Goal: Task Accomplishment & Management: Complete application form

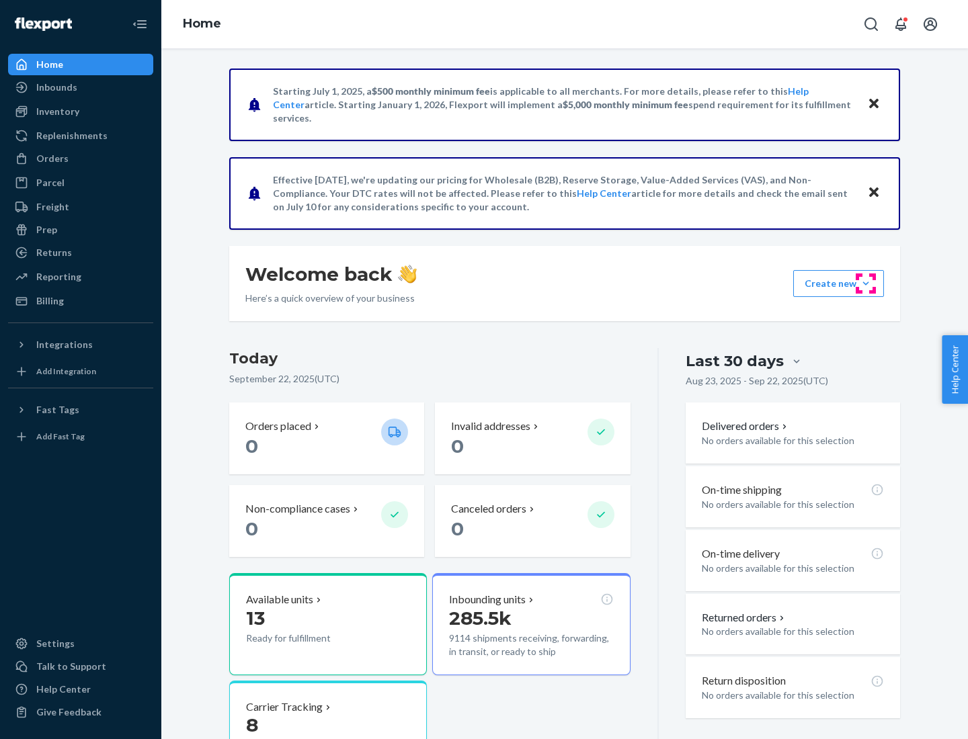
click at [866, 284] on button "Create new Create new inbound Create new order Create new product" at bounding box center [838, 283] width 91 height 27
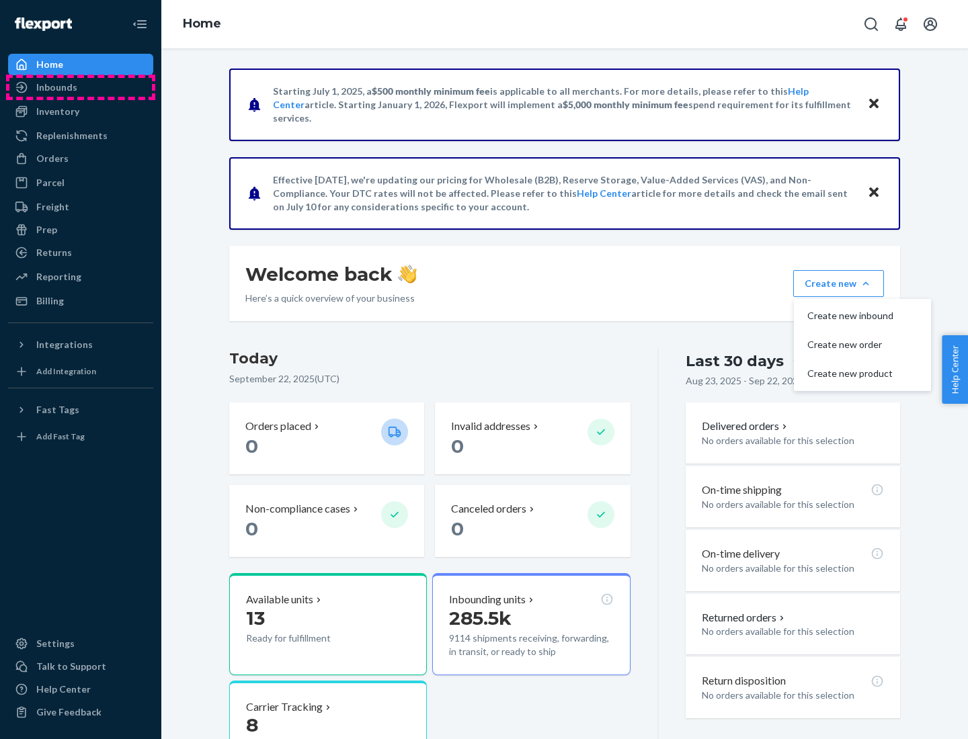
click at [81, 87] on div "Inbounds" at bounding box center [80, 87] width 142 height 19
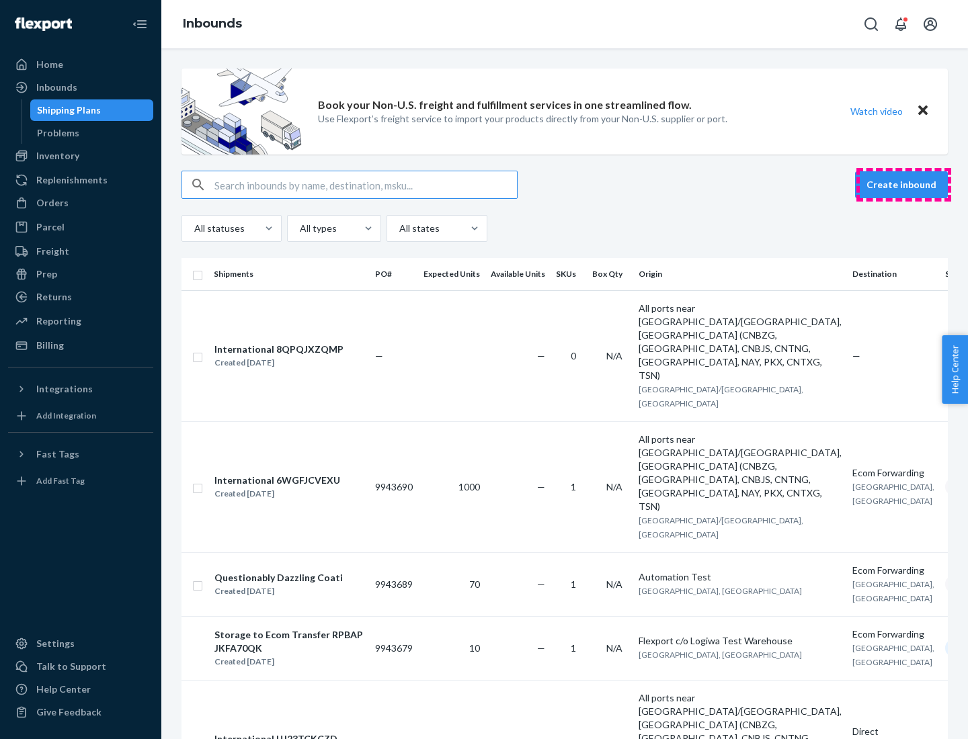
click at [903, 185] on button "Create inbound" at bounding box center [901, 184] width 93 height 27
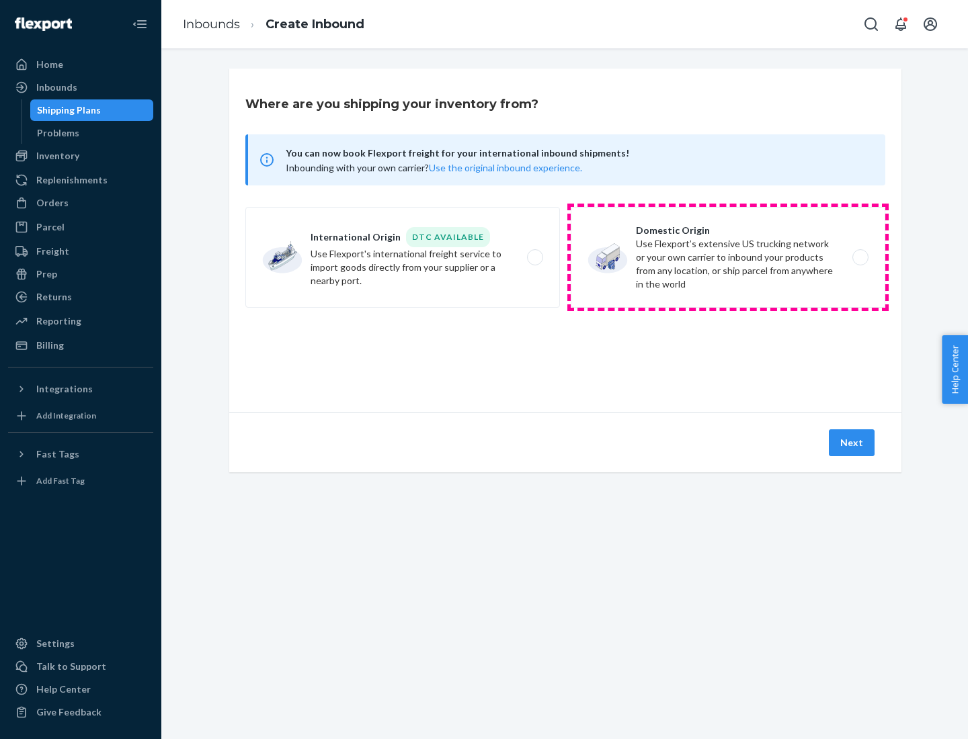
click at [728, 257] on label "Domestic Origin Use Flexport’s extensive US trucking network or your own carrie…" at bounding box center [728, 257] width 315 height 101
click at [860, 257] on input "Domestic Origin Use Flexport’s extensive US trucking network or your own carrie…" at bounding box center [864, 257] width 9 height 9
radio input "true"
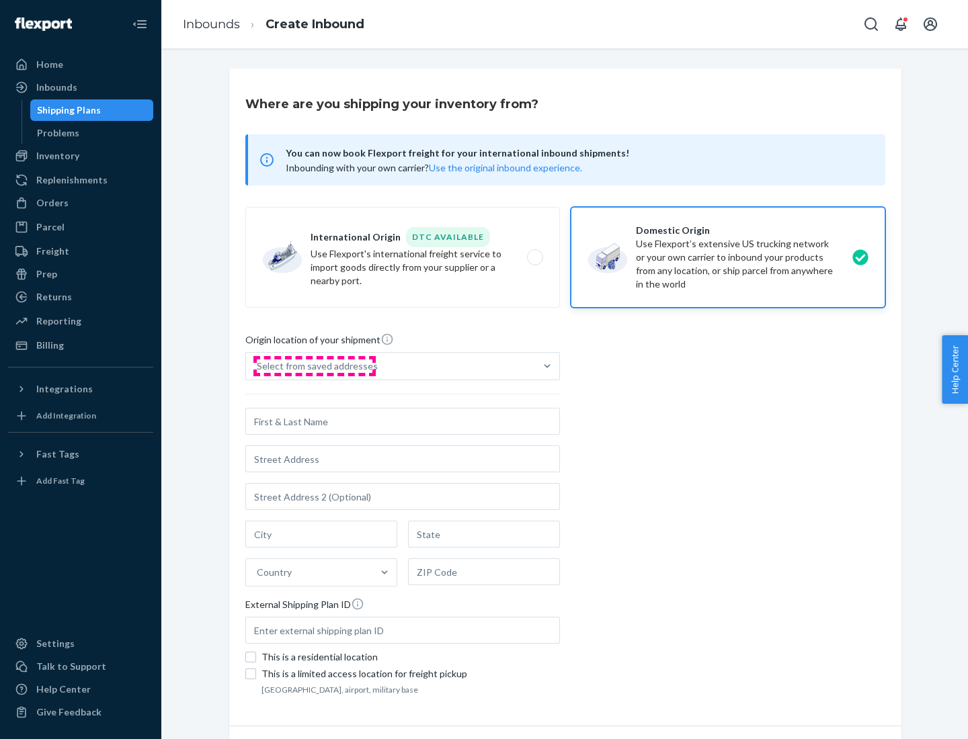
click at [314, 366] on div "Select from saved addresses" at bounding box center [317, 366] width 121 height 13
click at [258, 366] on input "Select from saved addresses" at bounding box center [257, 366] width 1 height 13
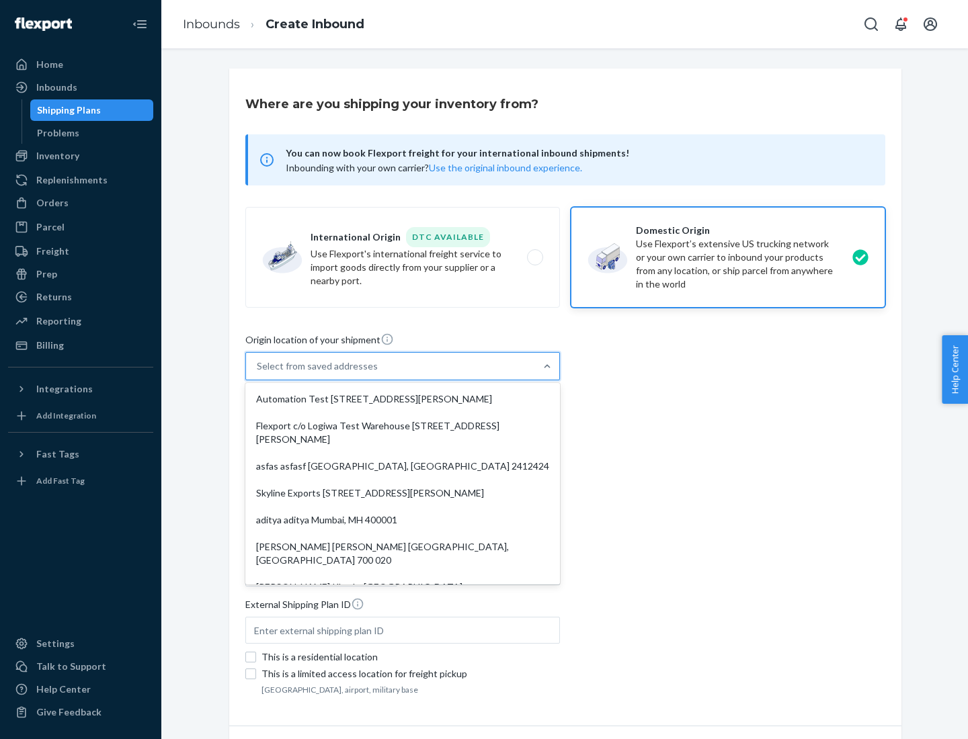
scroll to position [5, 0]
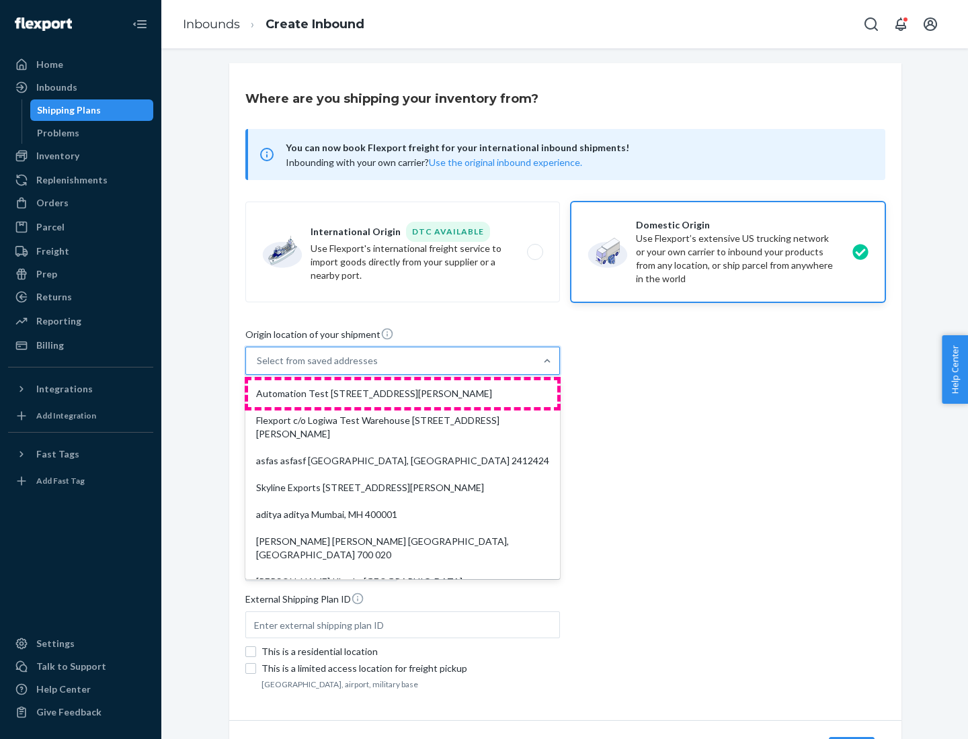
click at [403, 394] on div "Automation Test [STREET_ADDRESS][PERSON_NAME]" at bounding box center [402, 393] width 309 height 27
click at [258, 368] on input "option Automation Test [STREET_ADDRESS][PERSON_NAME]. 9 results available. Use …" at bounding box center [257, 360] width 1 height 13
type input "Automation Test"
type input "9th Floor"
type input "[GEOGRAPHIC_DATA]"
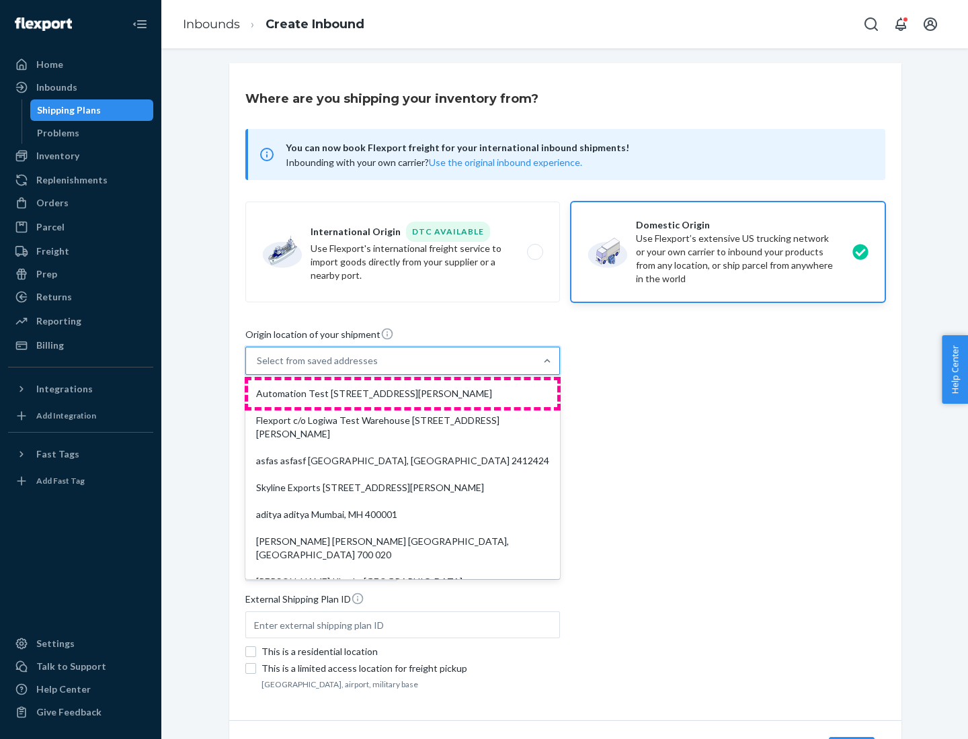
type input "CA"
type input "94104"
type input "[STREET_ADDRESS][PERSON_NAME]"
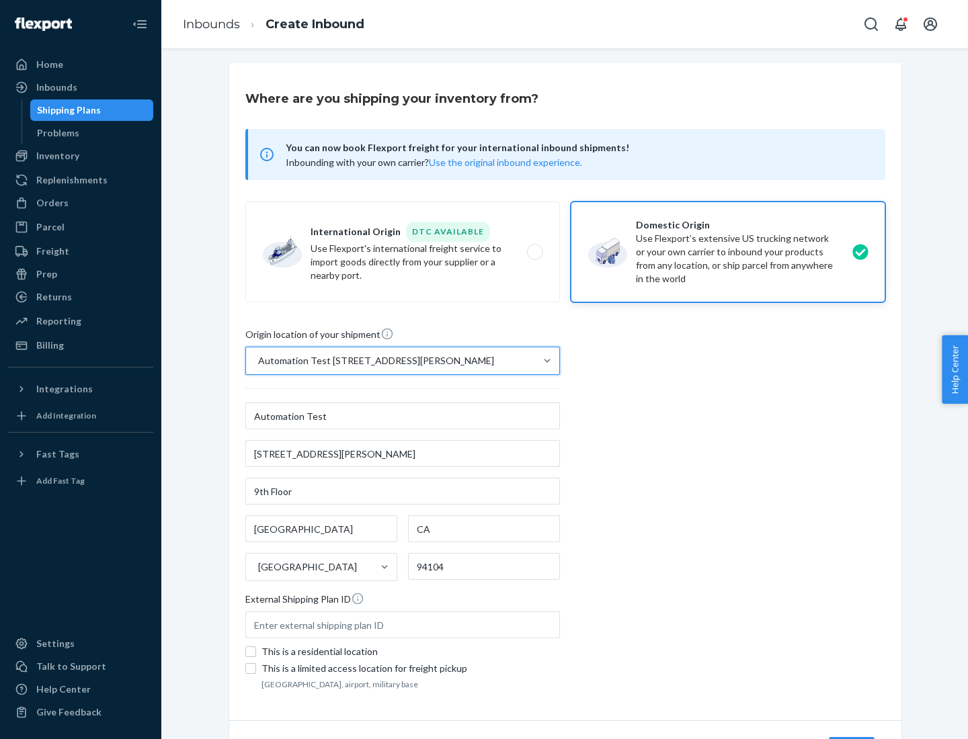
scroll to position [79, 0]
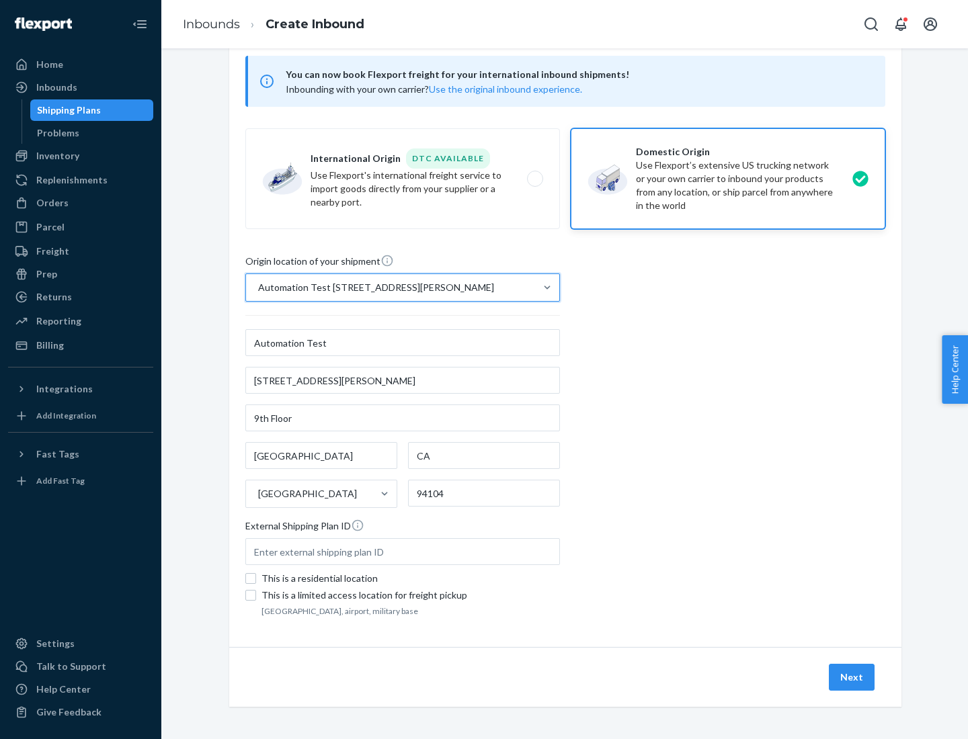
click at [852, 677] on button "Next" at bounding box center [852, 677] width 46 height 27
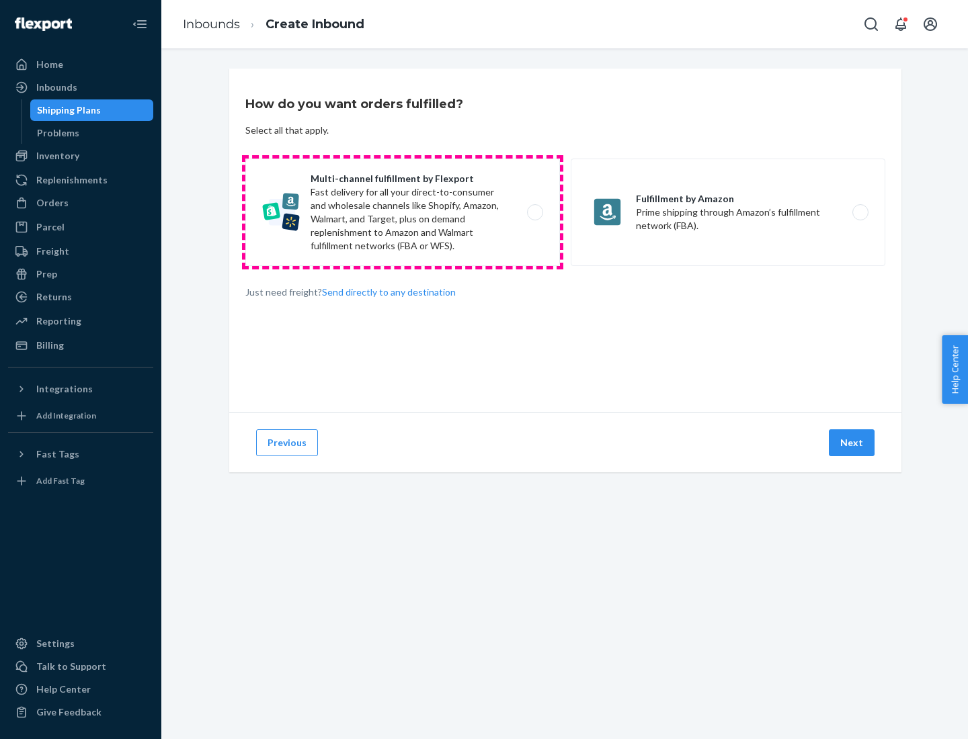
click at [403, 212] on label "Multi-channel fulfillment by Flexport Fast delivery for all your direct-to-cons…" at bounding box center [402, 213] width 315 height 108
click at [534, 212] on input "Multi-channel fulfillment by Flexport Fast delivery for all your direct-to-cons…" at bounding box center [538, 212] width 9 height 9
radio input "true"
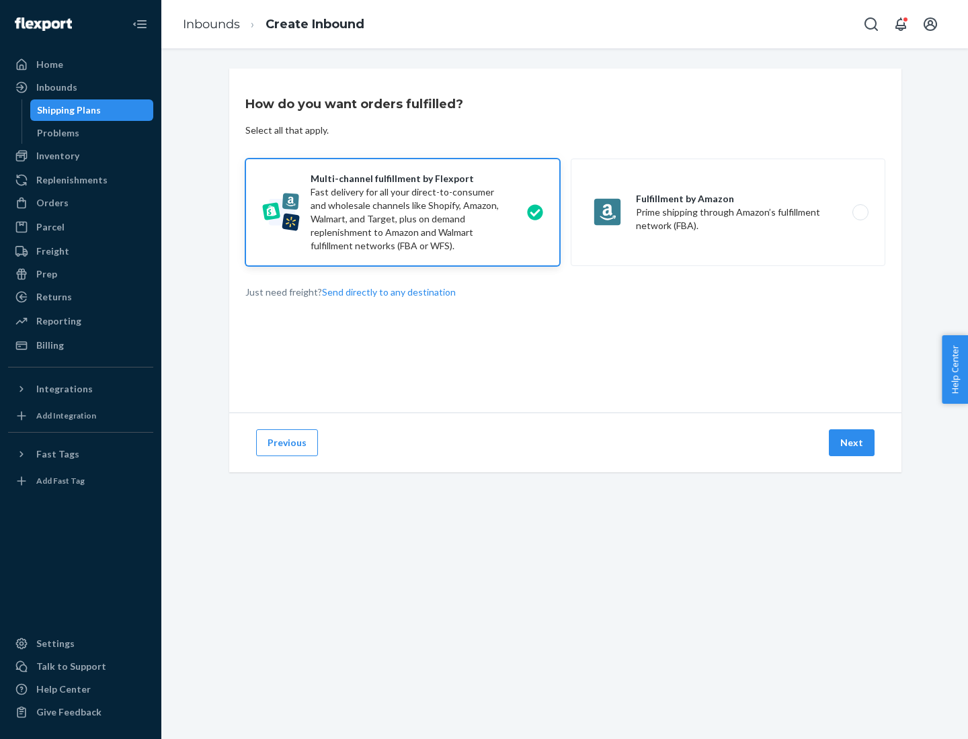
click at [852, 443] on button "Next" at bounding box center [852, 442] width 46 height 27
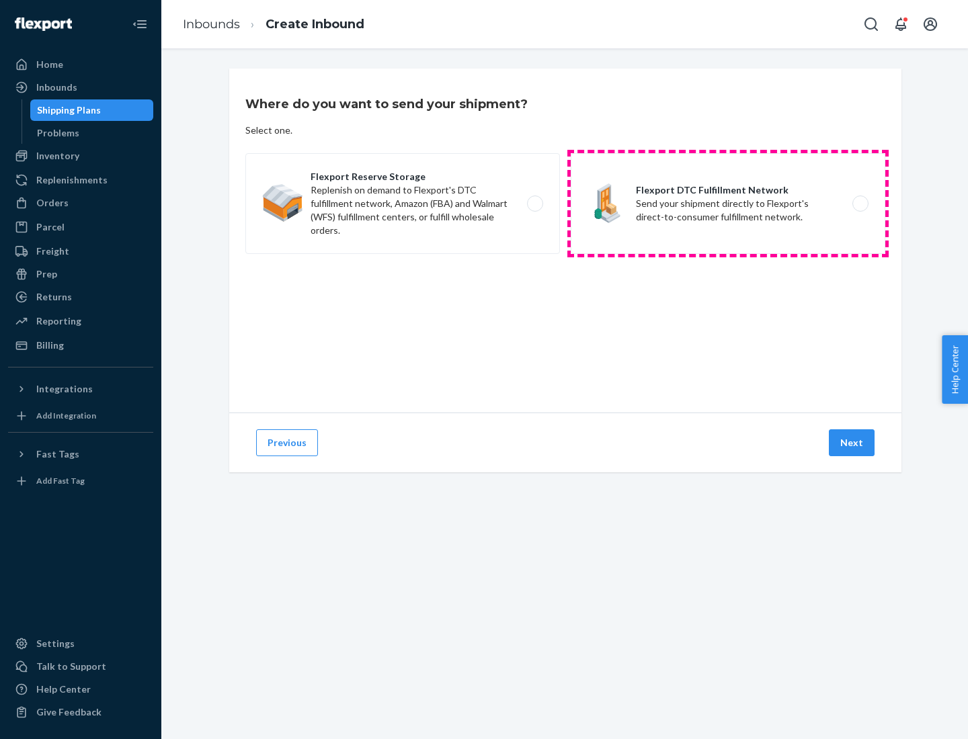
click at [728, 204] on label "Flexport DTC Fulfillment Network Send your shipment directly to Flexport's dire…" at bounding box center [728, 203] width 315 height 101
click at [860, 204] on input "Flexport DTC Fulfillment Network Send your shipment directly to Flexport's dire…" at bounding box center [864, 204] width 9 height 9
radio input "true"
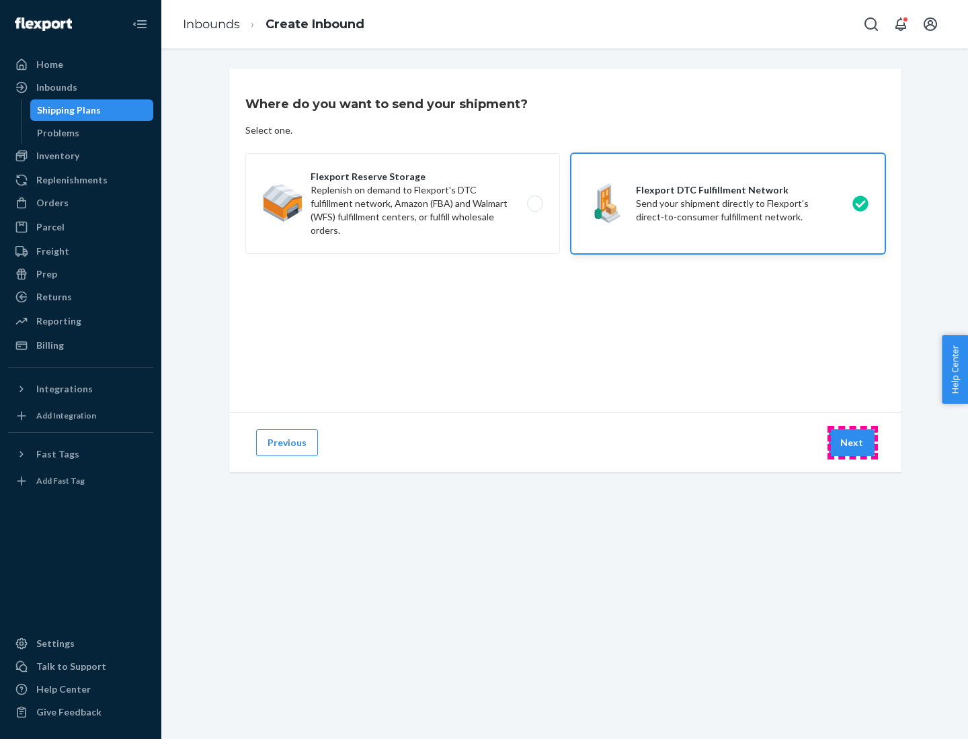
click at [852, 443] on button "Next" at bounding box center [852, 442] width 46 height 27
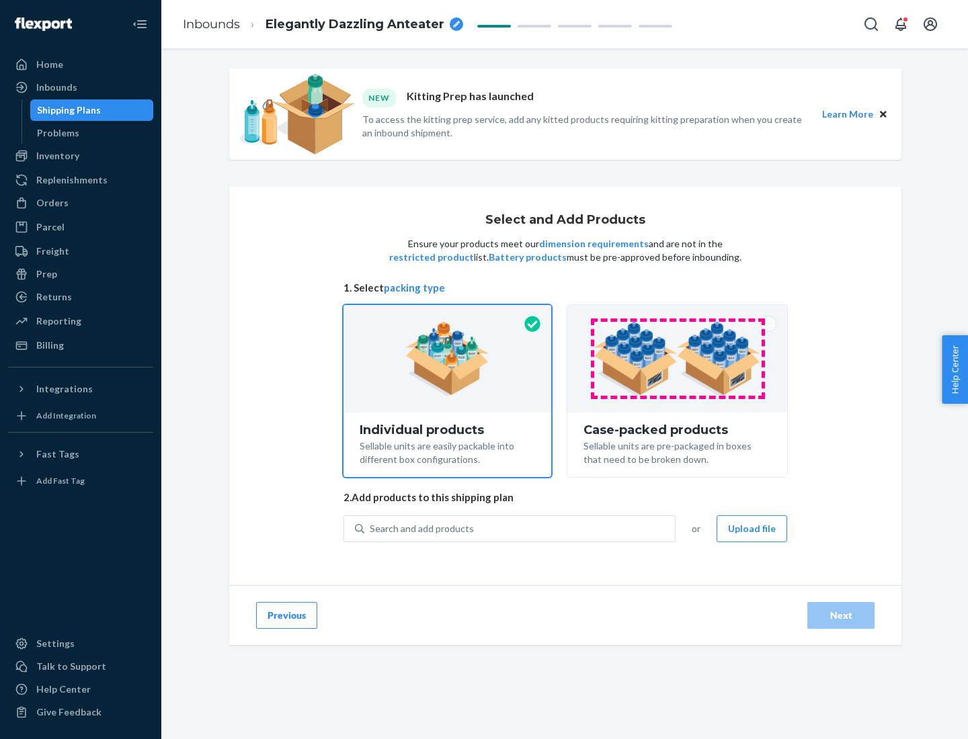
click at [677, 359] on img at bounding box center [676, 359] width 167 height 74
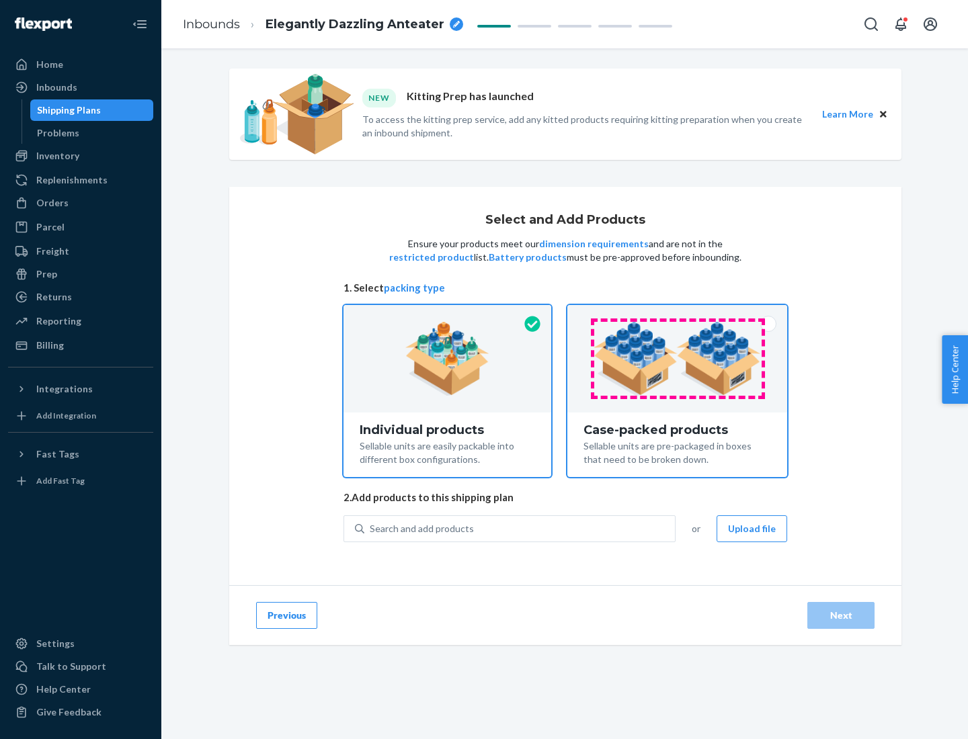
click at [677, 314] on input "Case-packed products Sellable units are pre-packaged in boxes that need to be b…" at bounding box center [677, 309] width 9 height 9
radio input "true"
radio input "false"
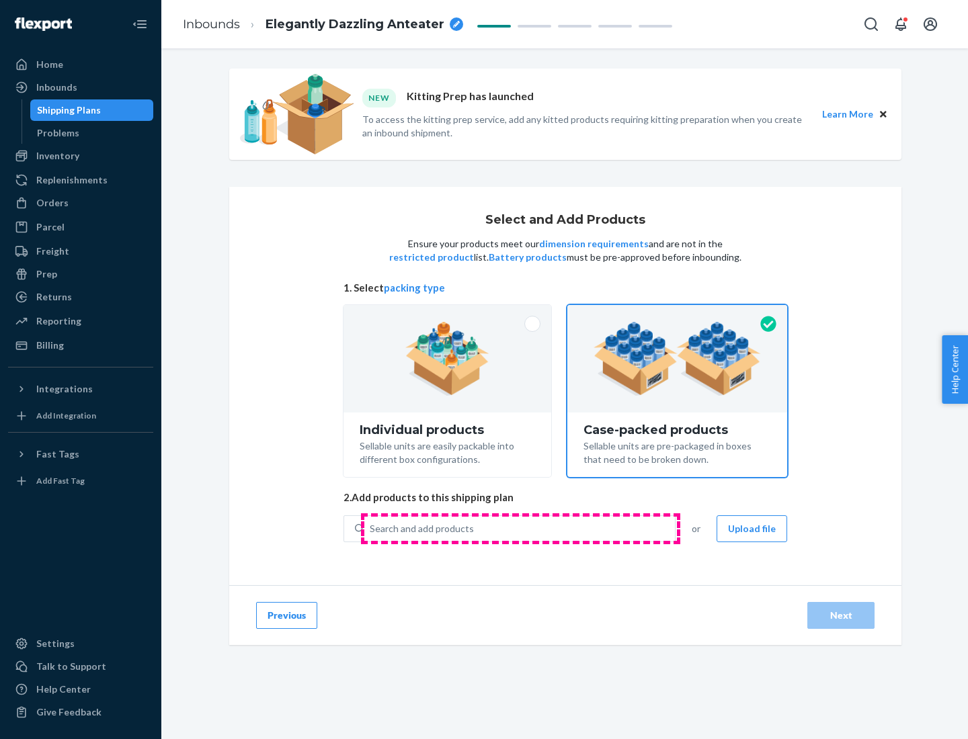
click at [520, 528] on div "Search and add products" at bounding box center [519, 529] width 310 height 24
click at [371, 528] on input "Search and add products" at bounding box center [370, 528] width 1 height 13
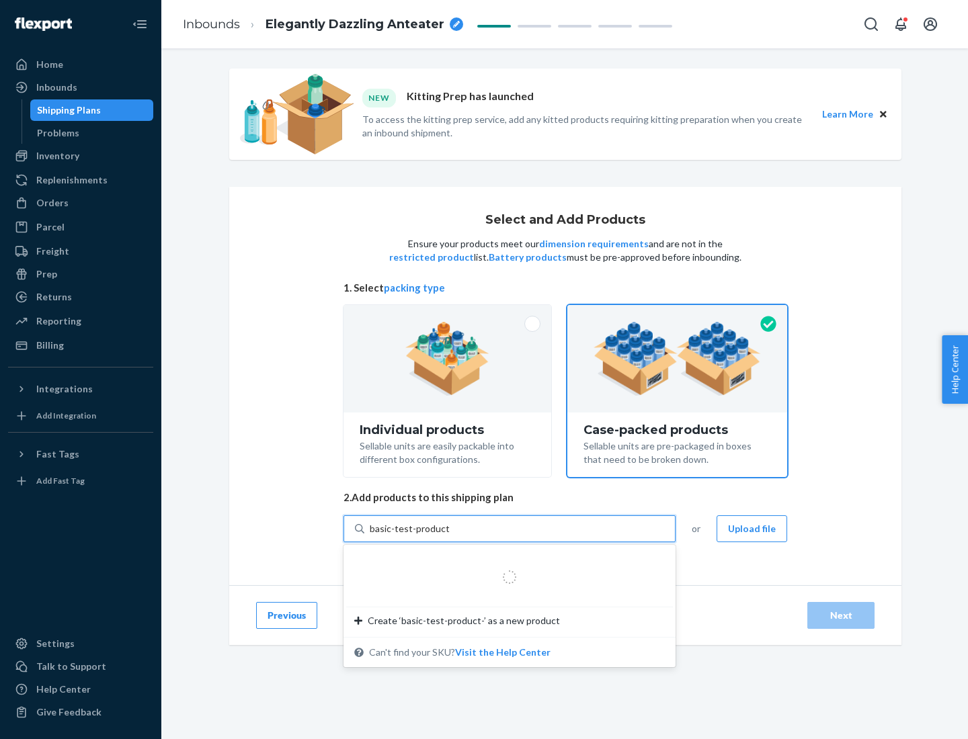
type input "basic-test-product-1"
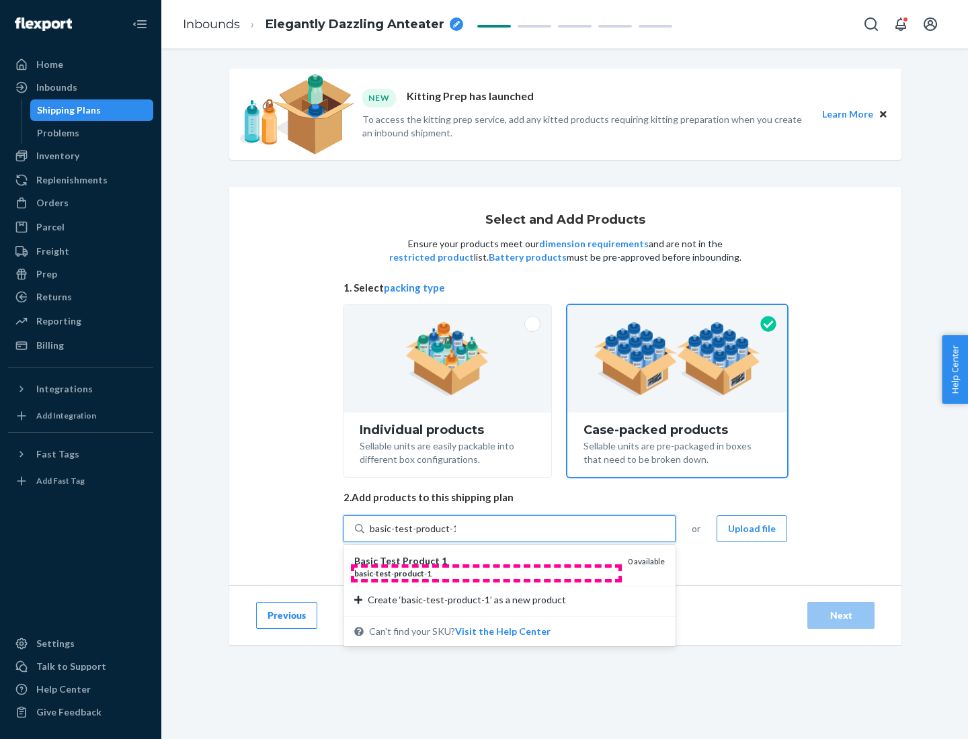
click at [486, 573] on div "basic - test - product - 1" at bounding box center [485, 573] width 263 height 11
click at [456, 536] on input "basic-test-product-1" at bounding box center [413, 528] width 86 height 13
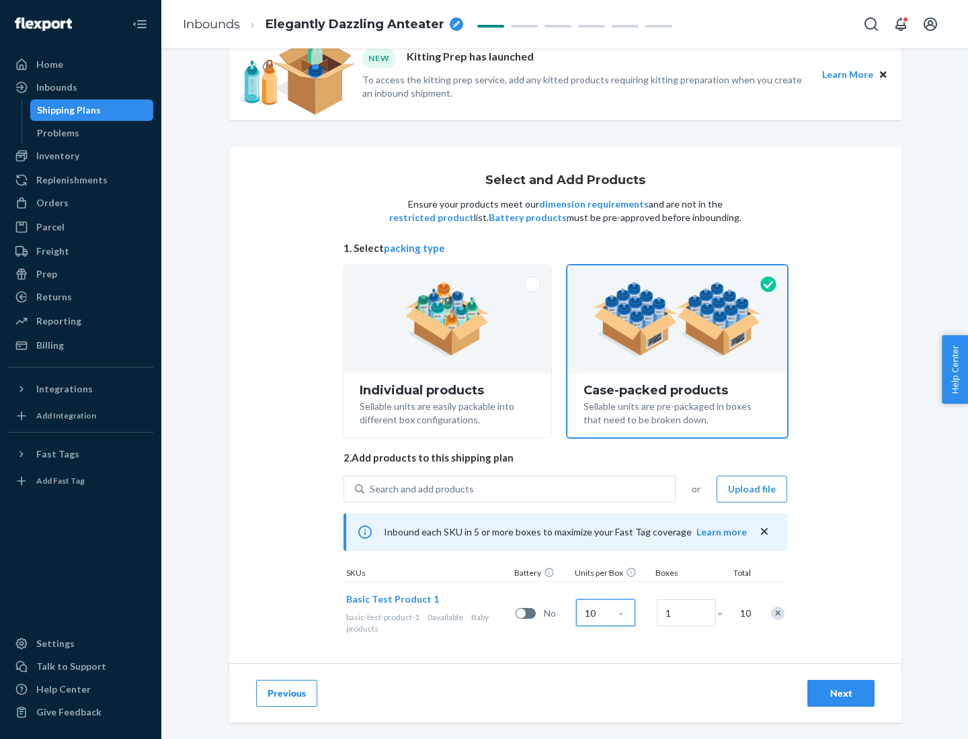
scroll to position [48, 0]
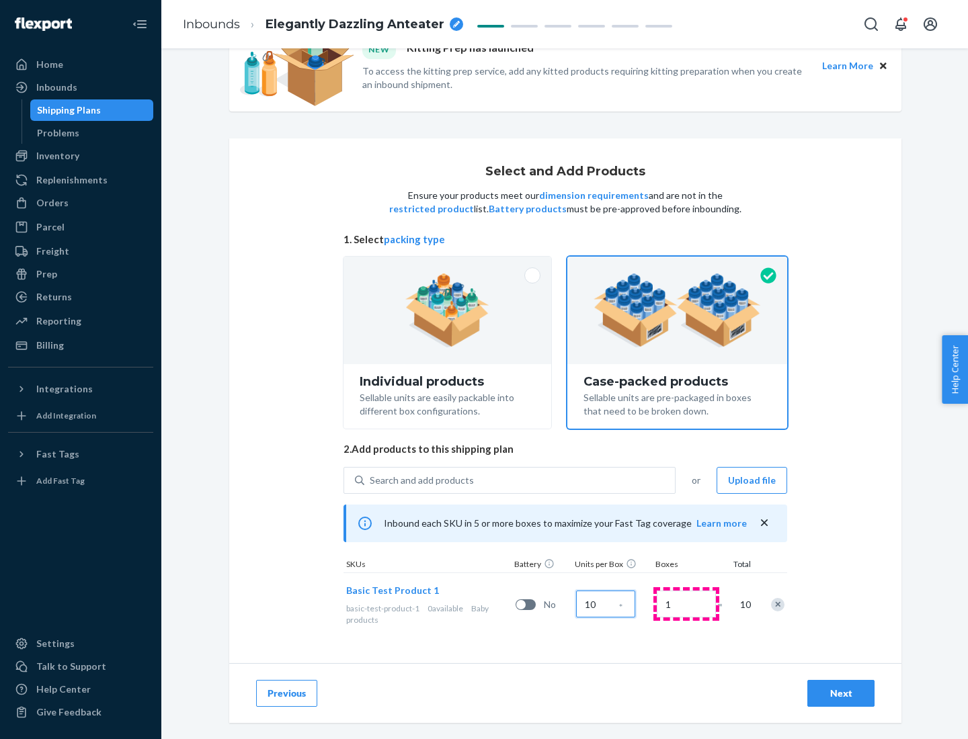
type input "10"
type input "7"
click at [841, 694] on div "Next" at bounding box center [841, 693] width 44 height 13
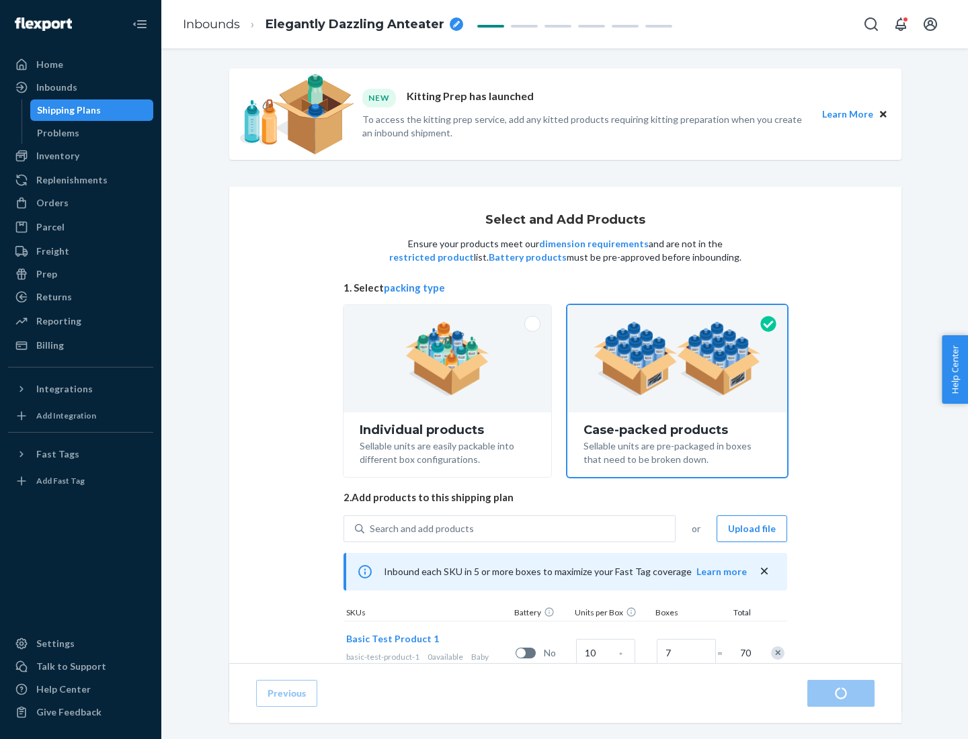
radio input "true"
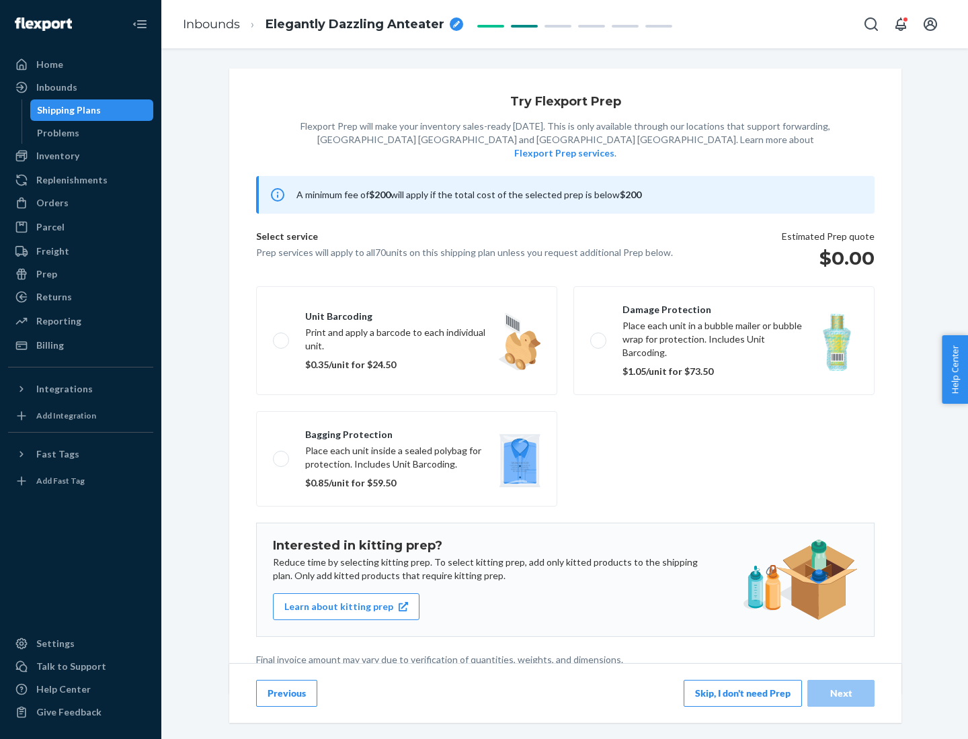
scroll to position [3, 0]
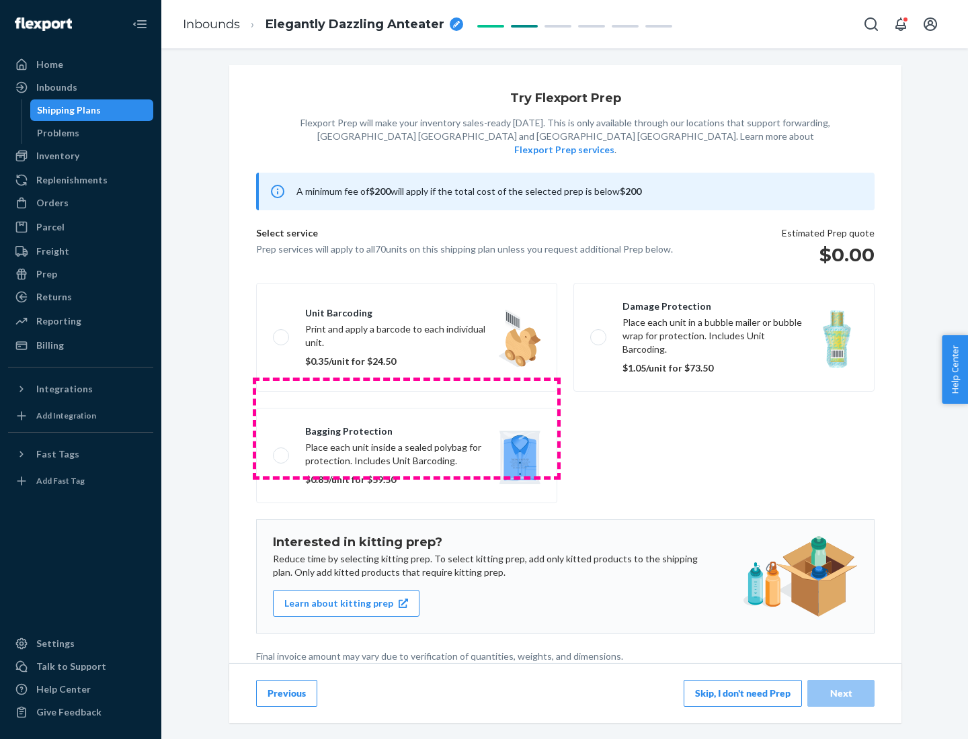
click at [407, 428] on label "Bagging protection Place each unit inside a sealed polybag for protection. Incl…" at bounding box center [406, 455] width 301 height 95
click at [282, 451] on input "Bagging protection Place each unit inside a sealed polybag for protection. Incl…" at bounding box center [277, 455] width 9 height 9
checkbox input "true"
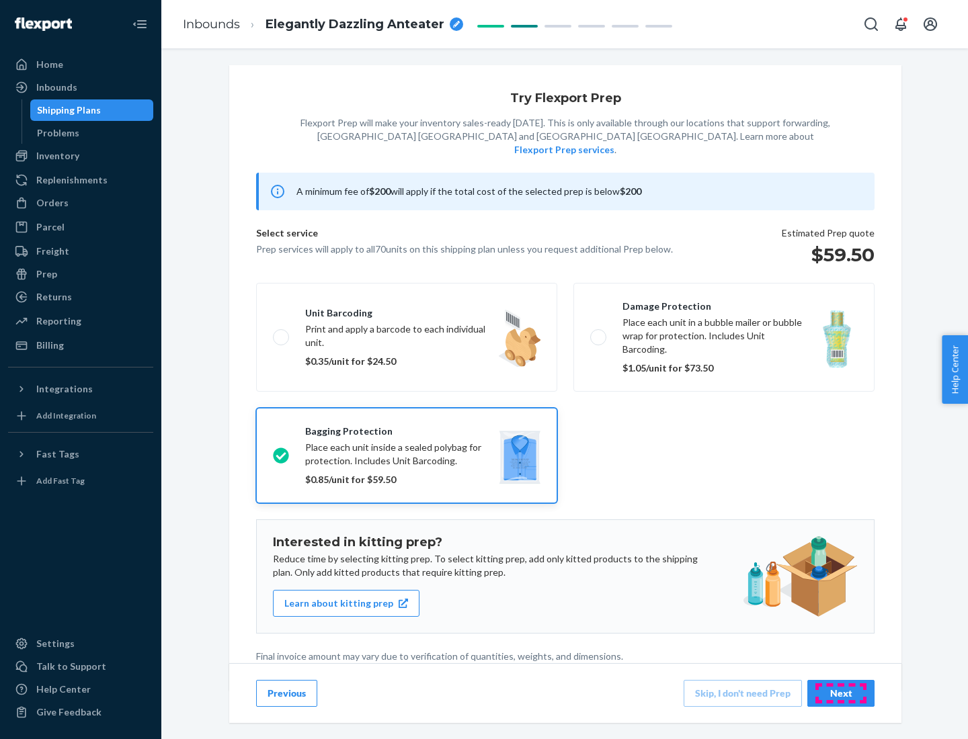
click at [841, 693] on div "Next" at bounding box center [841, 693] width 44 height 13
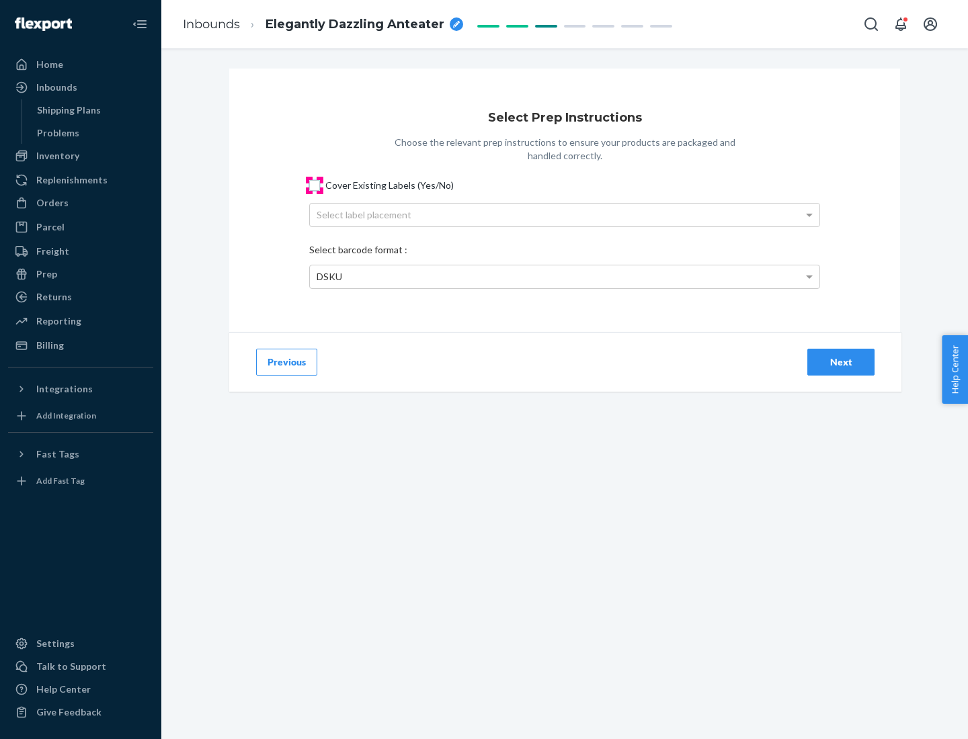
click at [315, 185] on input "Cover Existing Labels (Yes/No)" at bounding box center [314, 185] width 11 height 11
checkbox input "true"
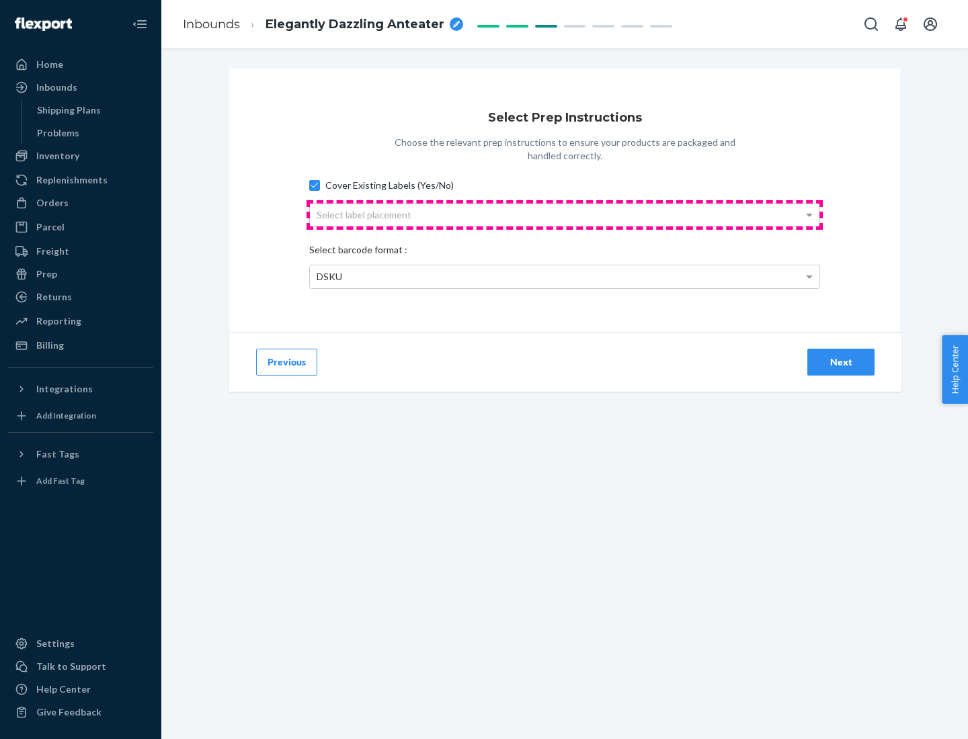
click at [565, 214] on div "Select label placement" at bounding box center [564, 215] width 509 height 23
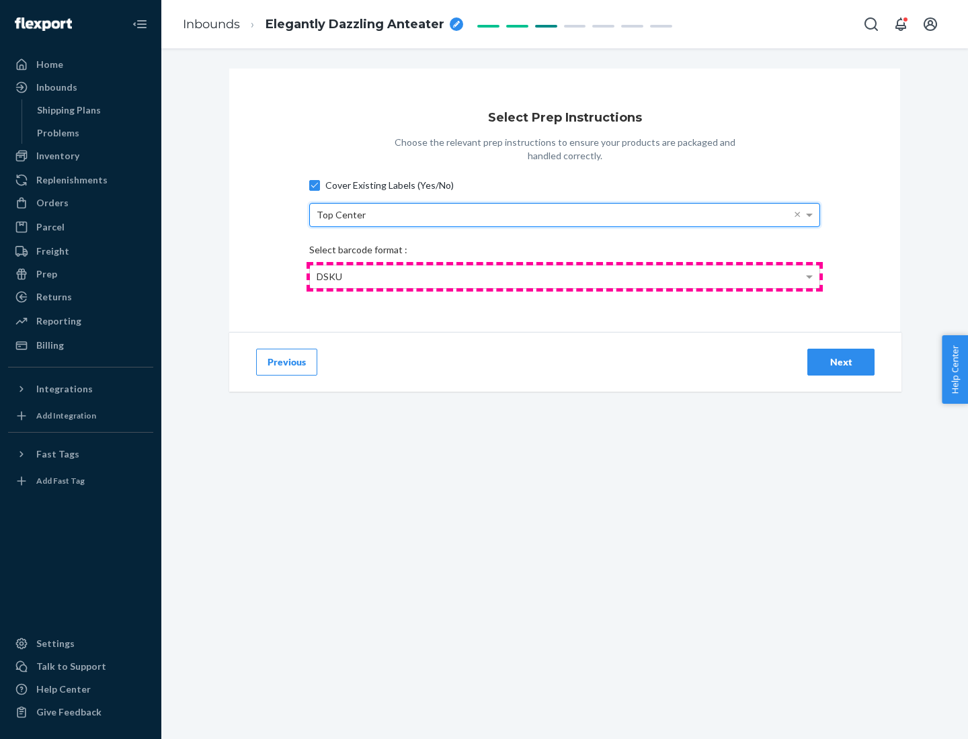
click at [565, 276] on div "DSKU" at bounding box center [564, 276] width 509 height 23
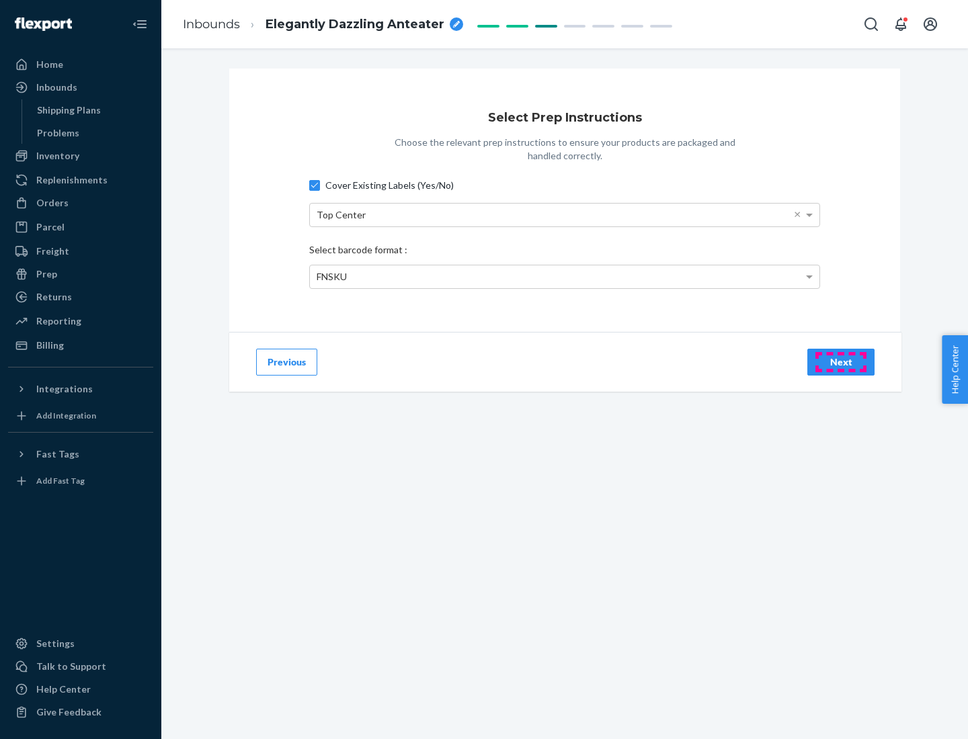
click at [841, 362] on div "Next" at bounding box center [841, 362] width 44 height 13
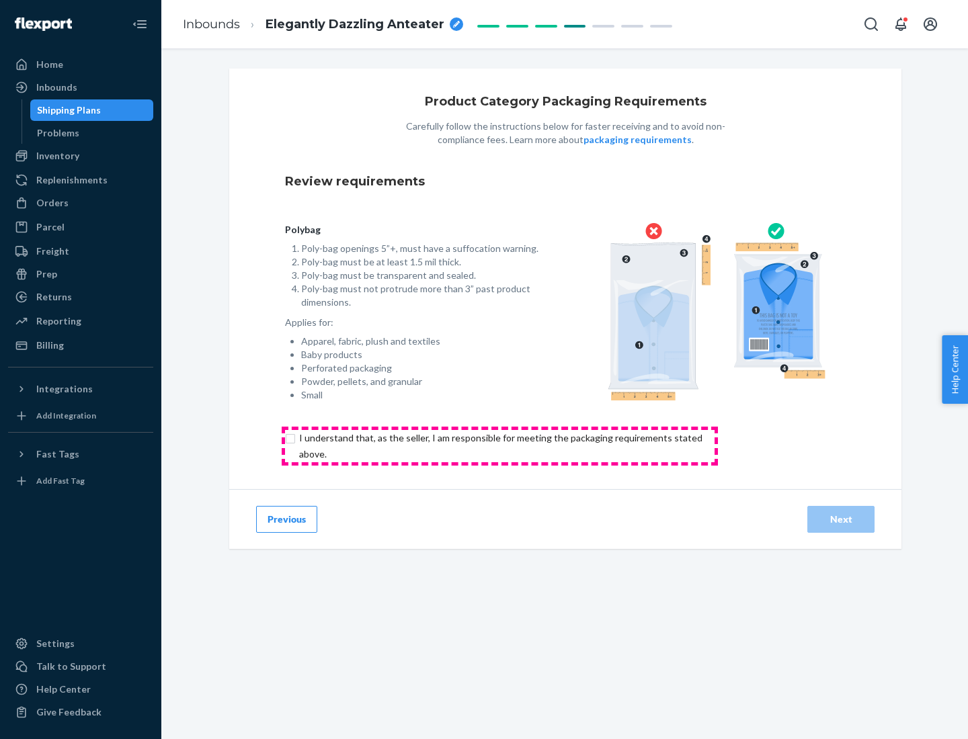
click at [499, 446] on input "checkbox" at bounding box center [508, 446] width 447 height 32
checkbox input "true"
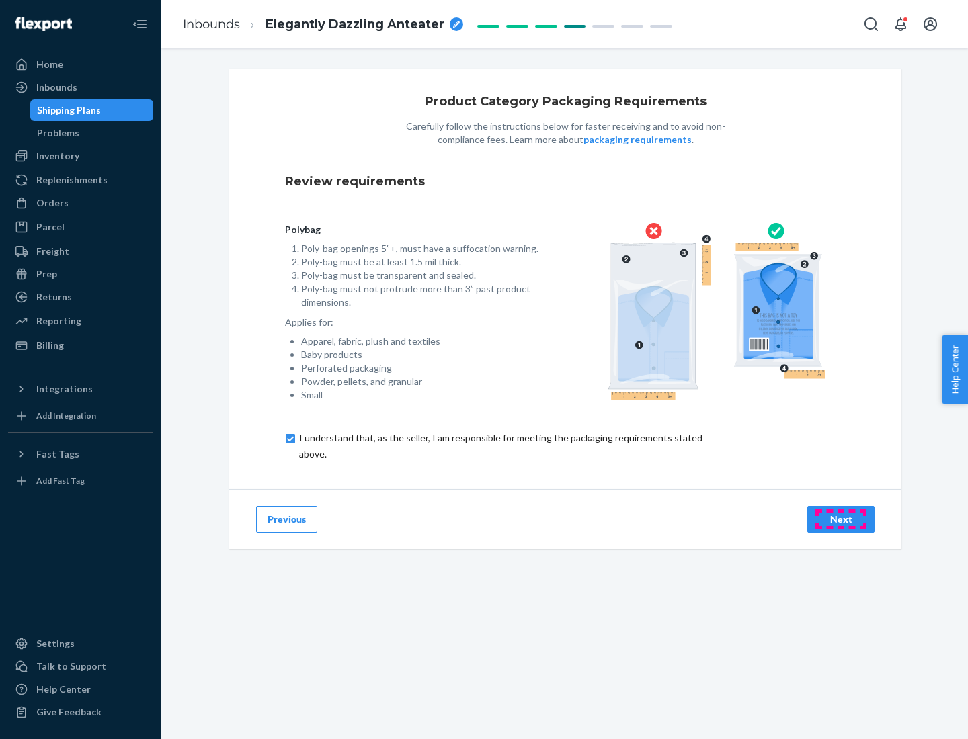
click at [841, 519] on div "Next" at bounding box center [841, 519] width 44 height 13
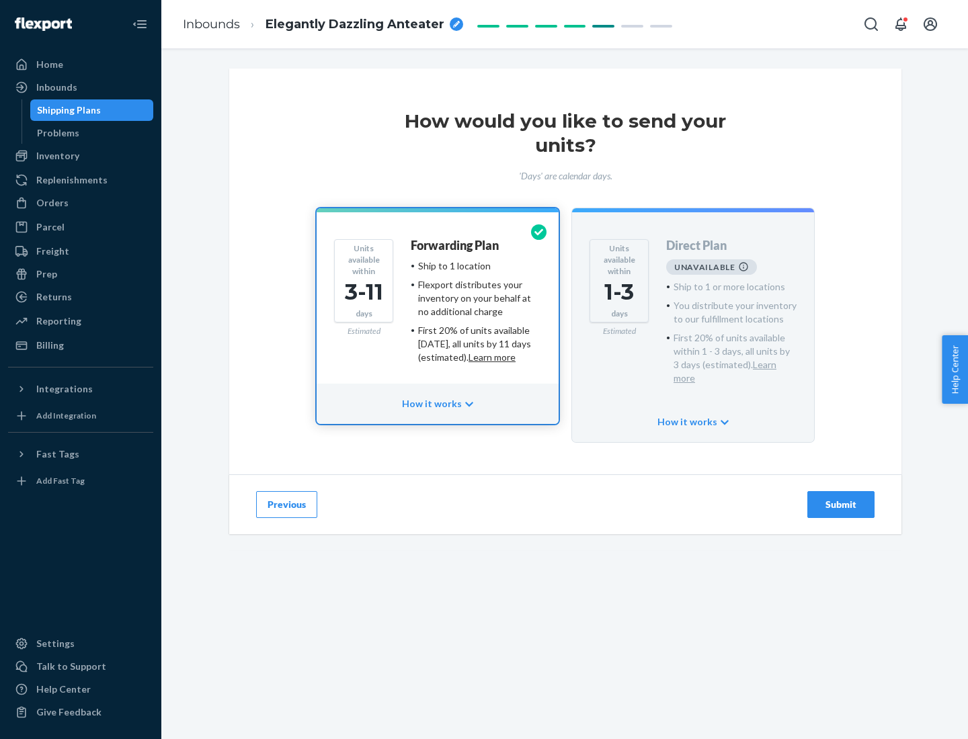
click at [456, 245] on h4 "Forwarding Plan" at bounding box center [455, 245] width 88 height 13
click at [841, 498] on div "Submit" at bounding box center [841, 504] width 44 height 13
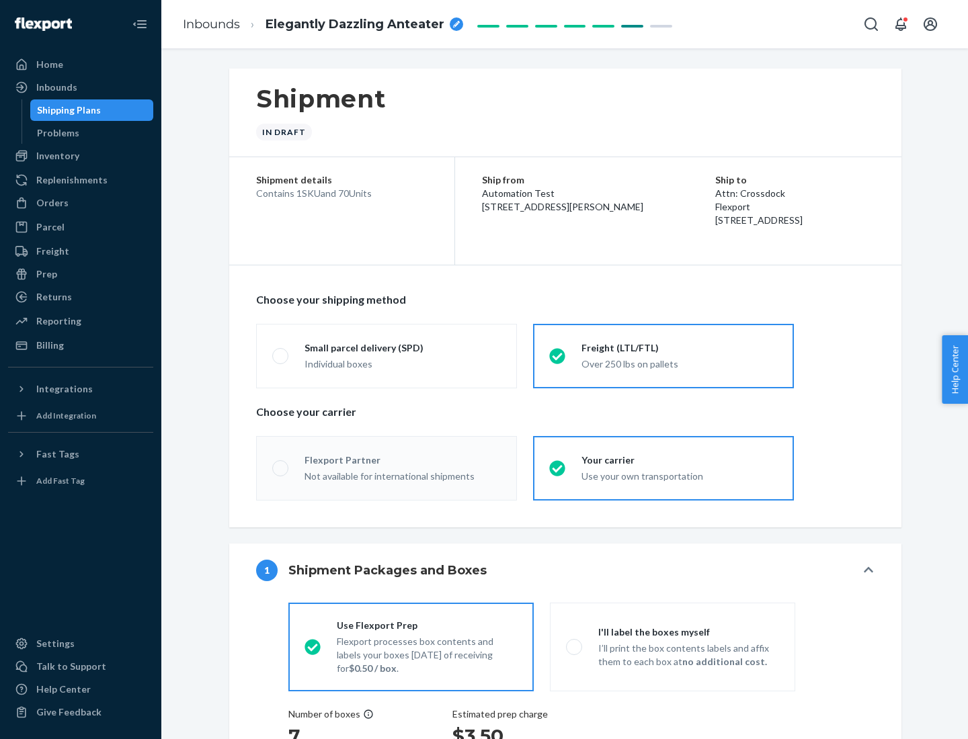
radio input "true"
radio input "false"
radio input "true"
radio input "false"
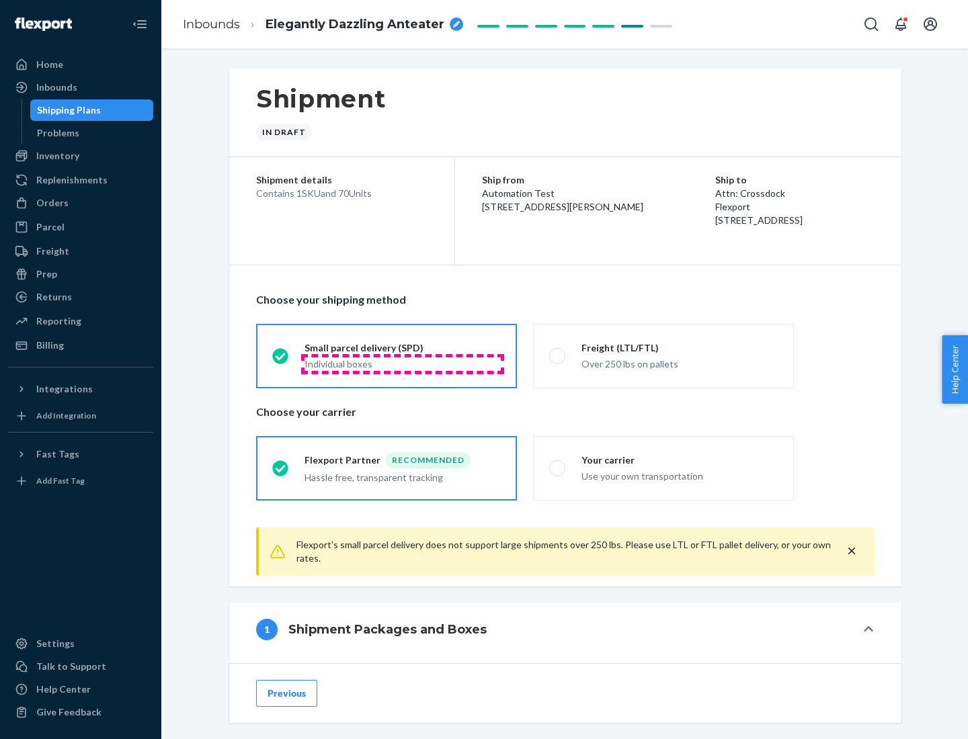
click at [403, 364] on div "Individual boxes" at bounding box center [402, 364] width 196 height 13
click at [281, 360] on input "Small parcel delivery (SPD) Individual boxes" at bounding box center [276, 355] width 9 height 9
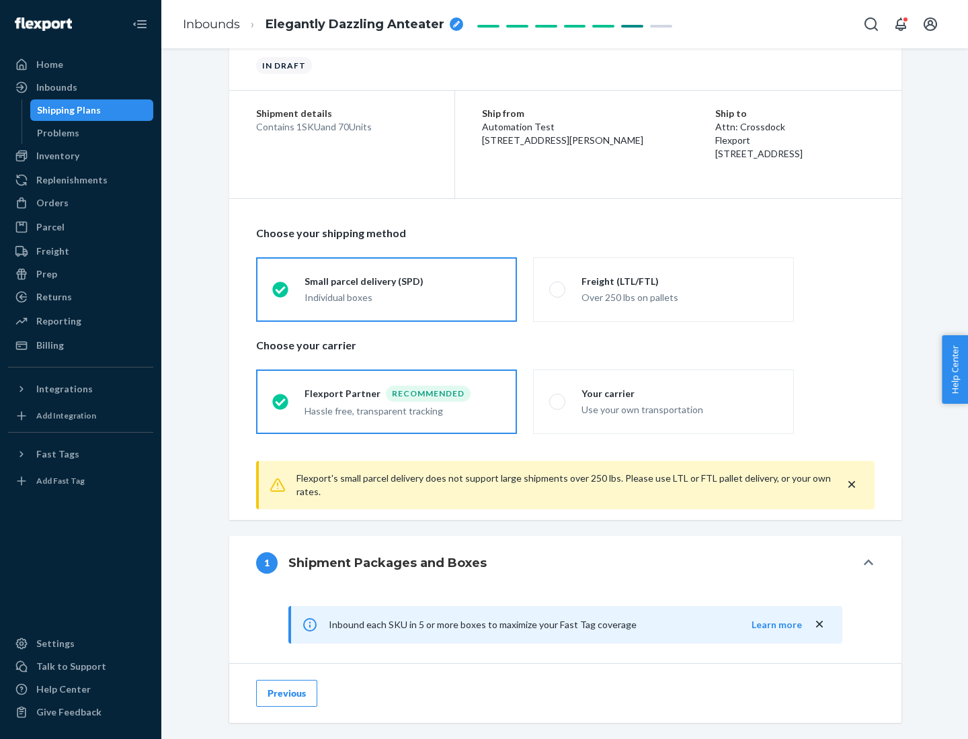
click at [403, 393] on div "Recommended" at bounding box center [428, 394] width 85 height 16
click at [281, 397] on input "Flexport Partner Recommended Hassle free, transparent tracking" at bounding box center [276, 401] width 9 height 9
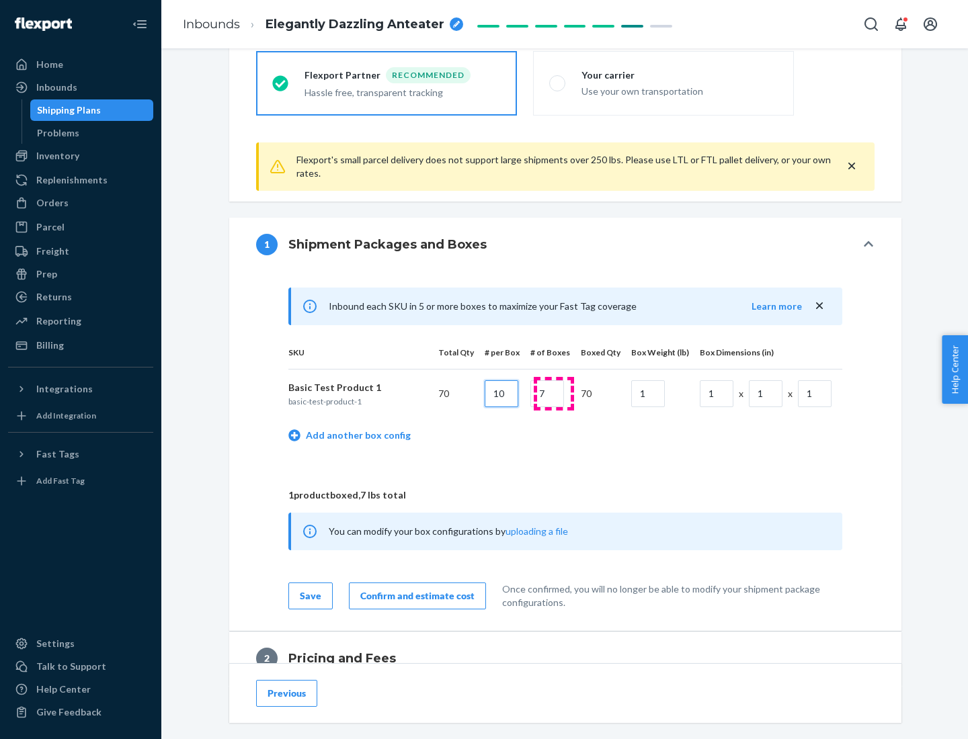
type input "10"
type input "7"
type input "1"
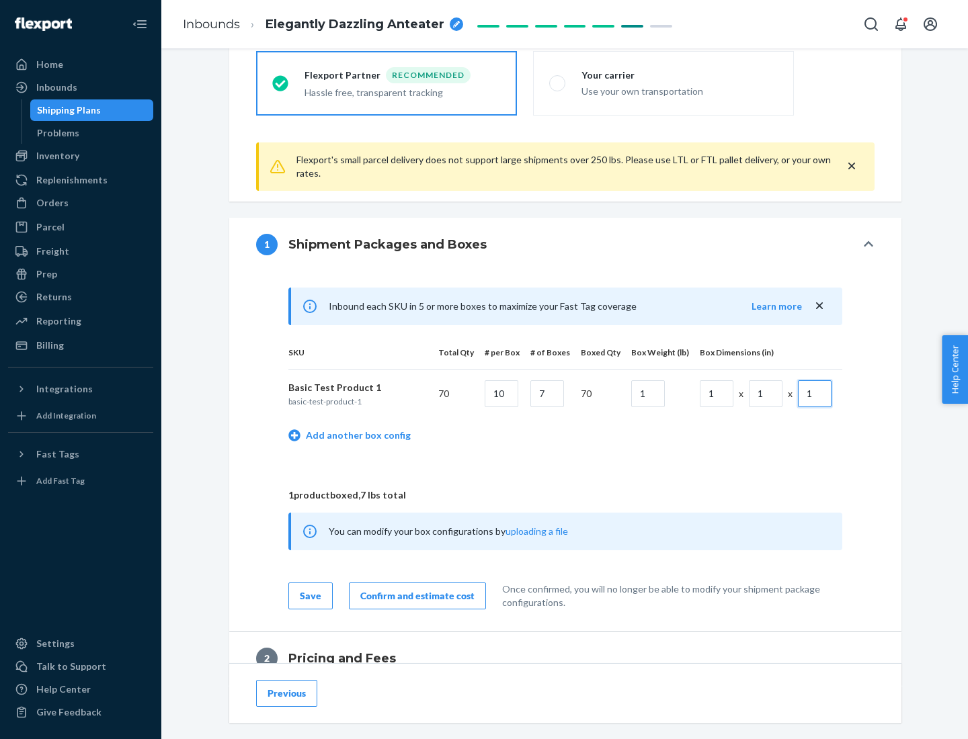
scroll to position [587, 0]
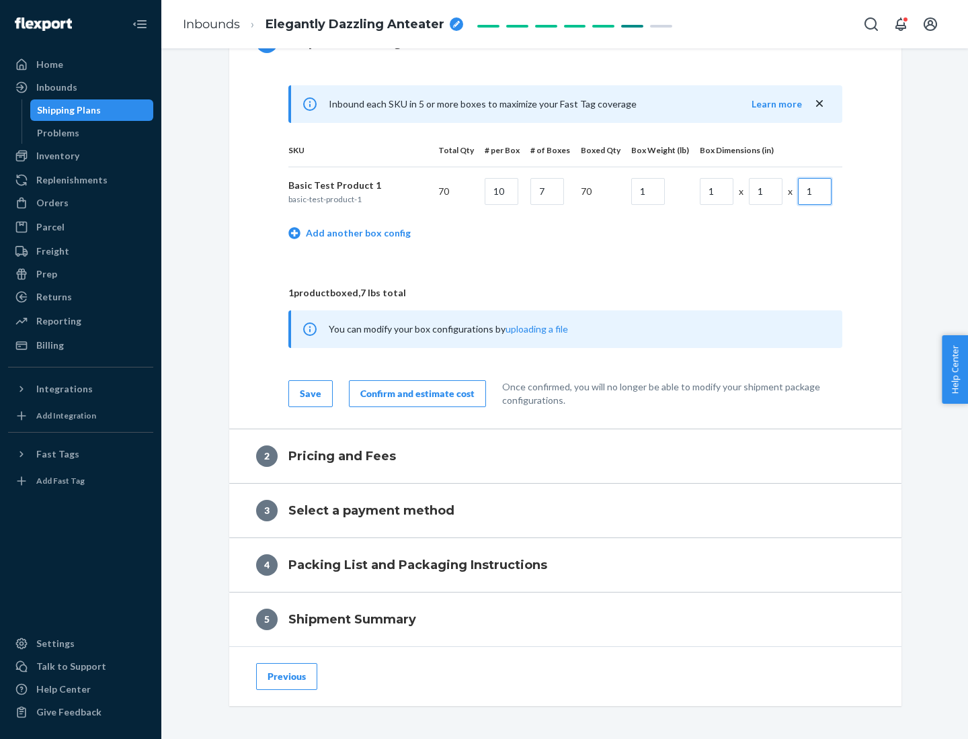
type input "1"
click at [415, 393] on div "Confirm and estimate cost" at bounding box center [417, 393] width 114 height 13
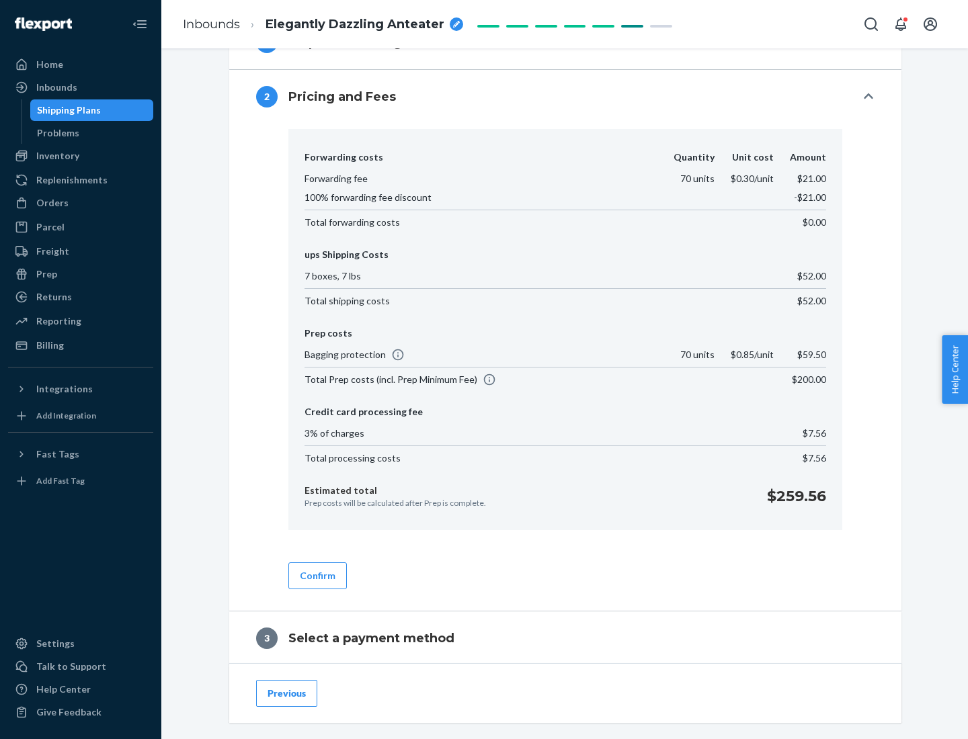
scroll to position [769, 0]
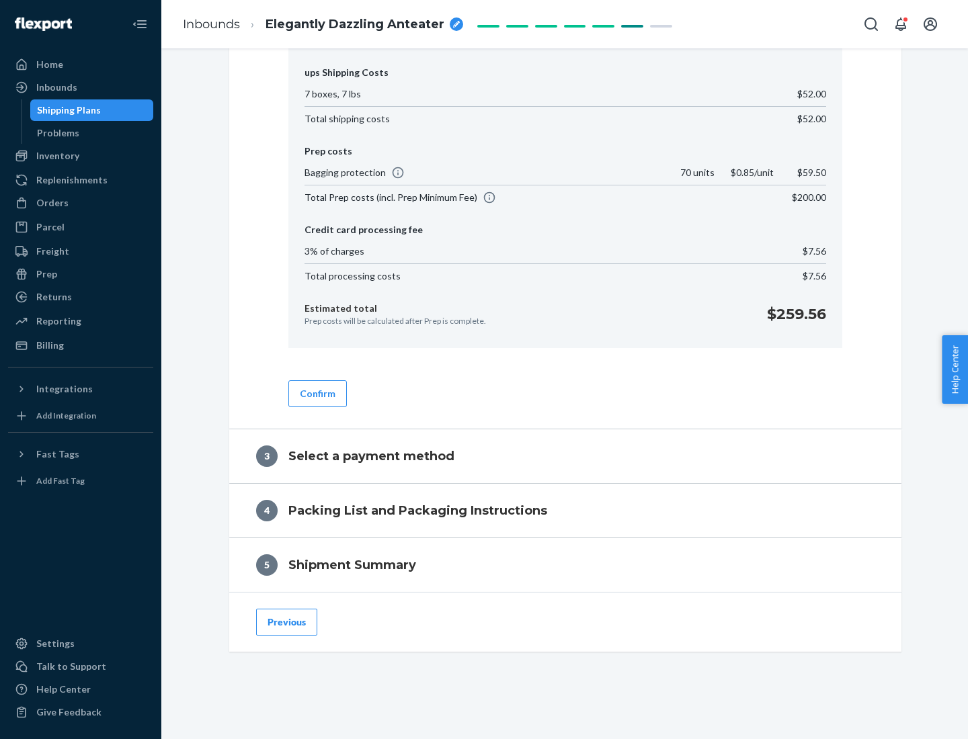
click at [317, 393] on button "Confirm" at bounding box center [317, 393] width 58 height 27
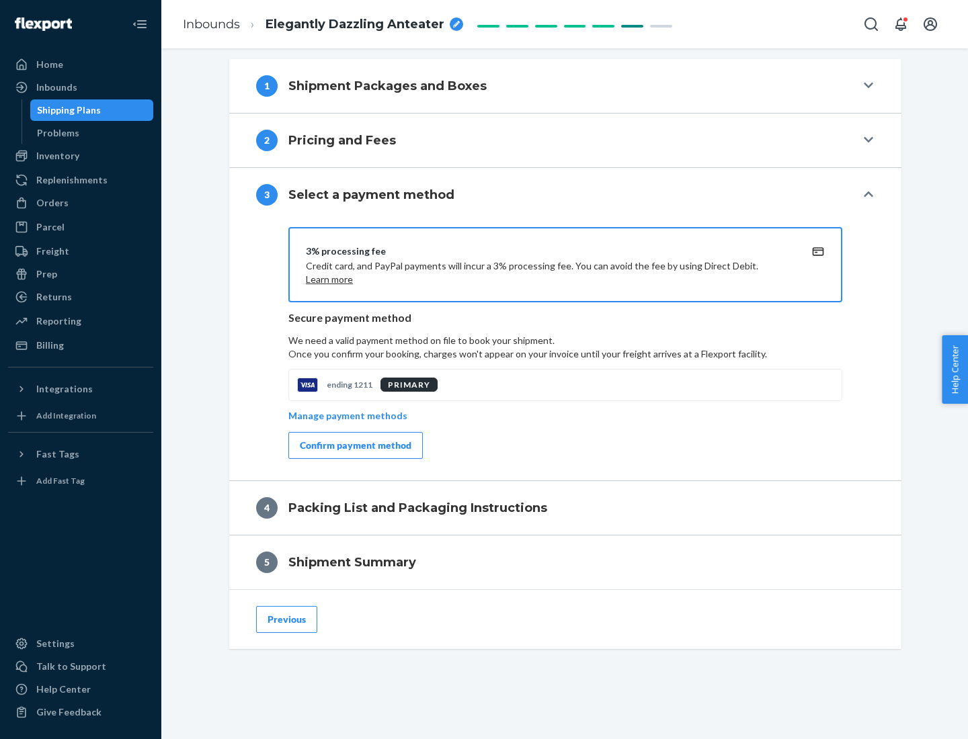
scroll to position [544, 0]
click at [354, 446] on div "Confirm payment method" at bounding box center [356, 445] width 112 height 13
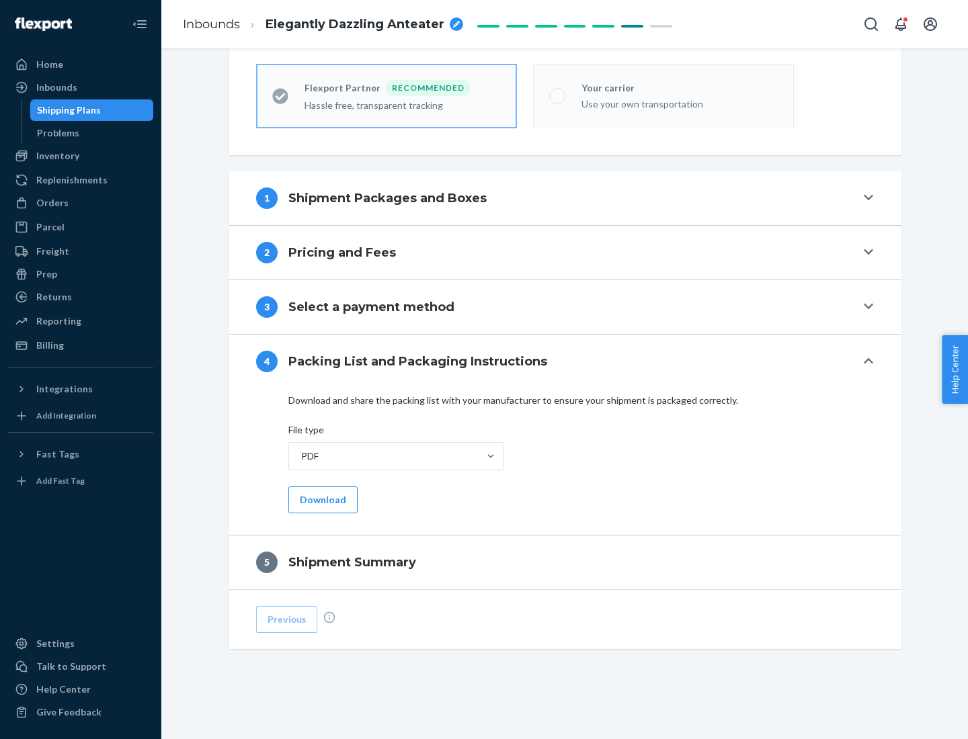
scroll to position [372, 0]
click at [321, 499] on button "Download" at bounding box center [322, 500] width 69 height 27
